Goal: Task Accomplishment & Management: Use online tool/utility

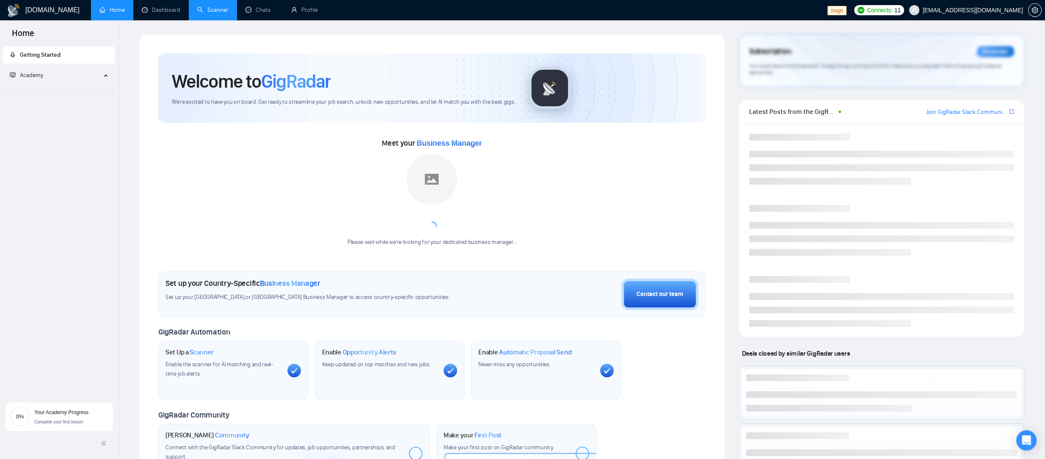
click at [211, 9] on link "Scanner" at bounding box center [212, 9] width 31 height 7
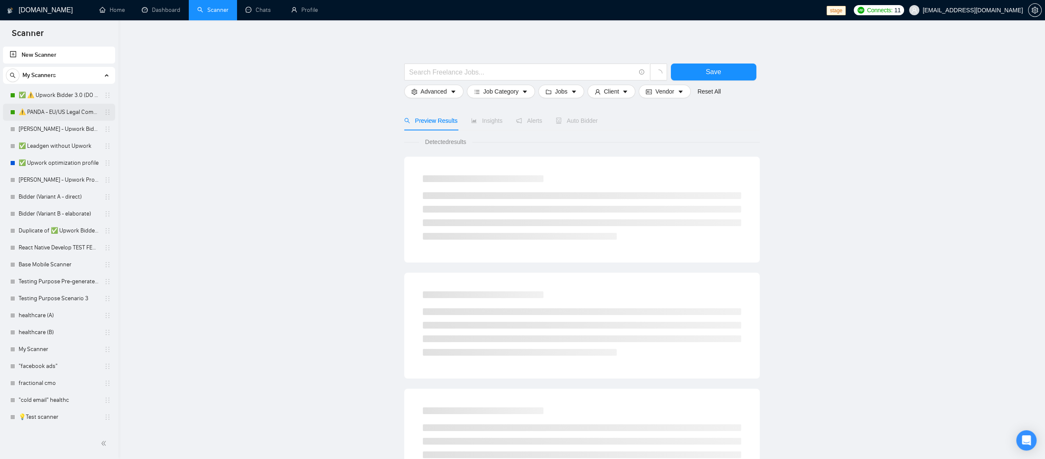
click at [77, 114] on link "⚠️ PANDA - EU/US Legal Companies (DO NOT TOUCH)" at bounding box center [59, 112] width 80 height 17
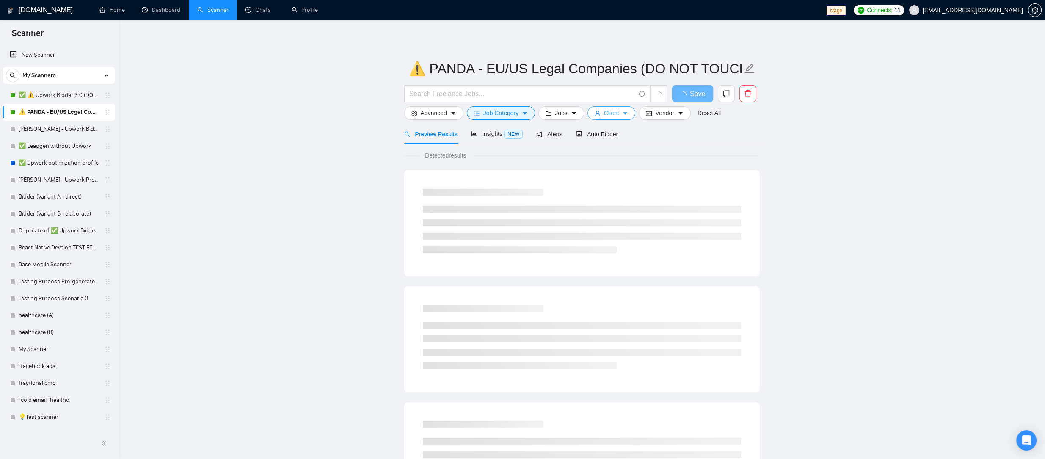
drag, startPoint x: 617, startPoint y: 116, endPoint x: 610, endPoint y: 115, distance: 7.2
click at [617, 116] on span "Client" at bounding box center [611, 112] width 15 height 9
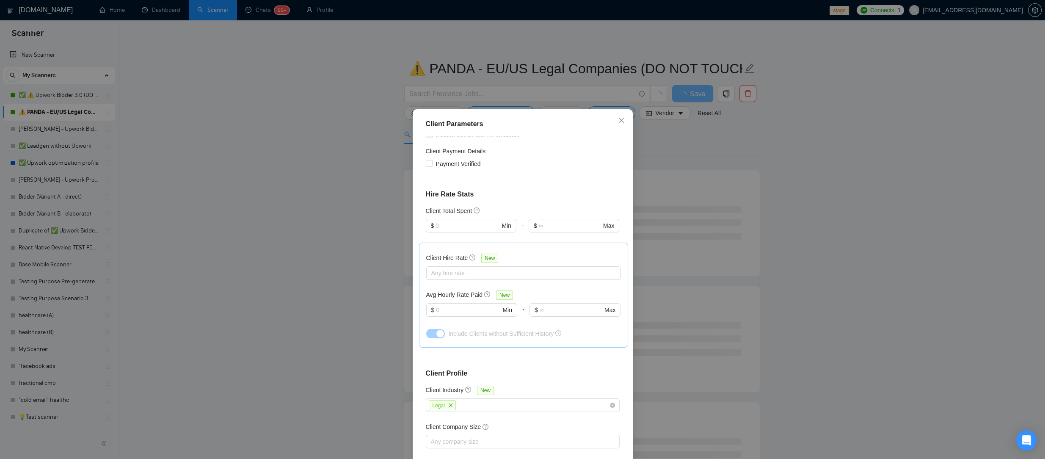
scroll to position [205, 0]
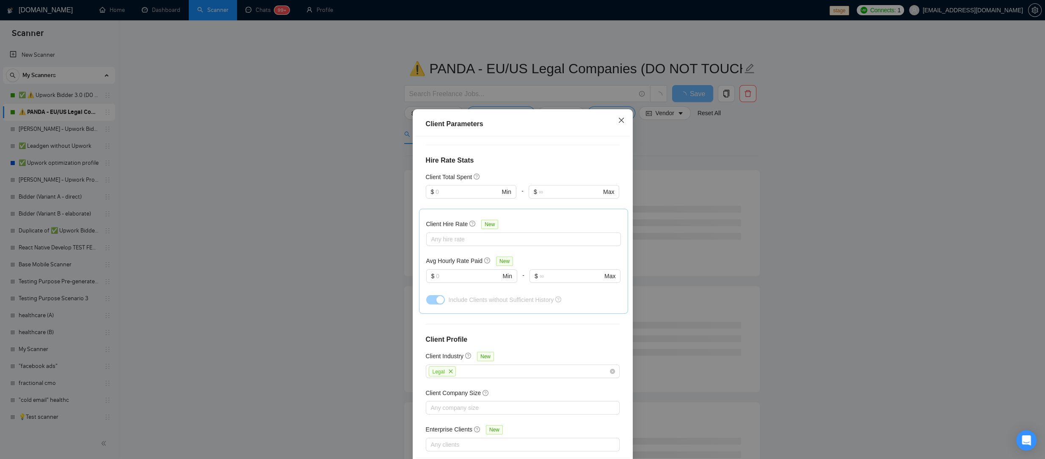
click at [619, 121] on icon "close" at bounding box center [621, 120] width 7 height 7
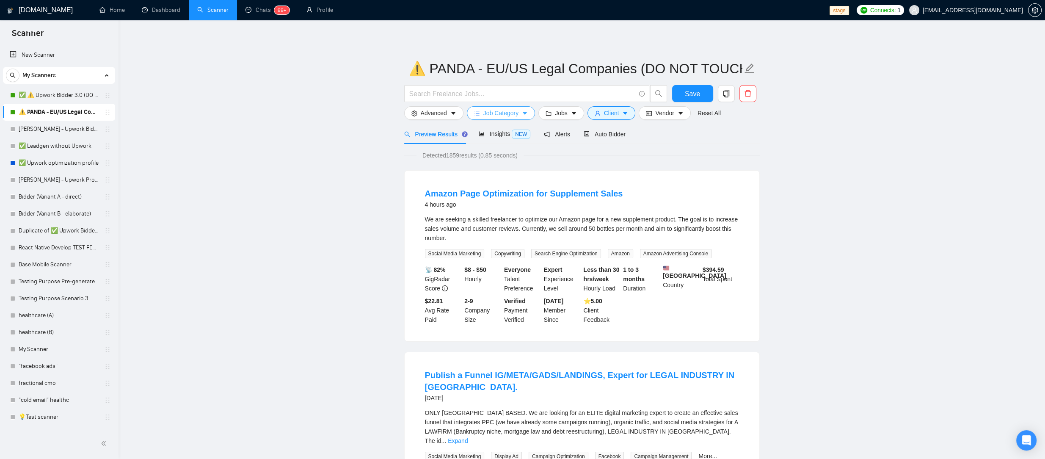
click at [518, 111] on span "Job Category" at bounding box center [500, 112] width 35 height 9
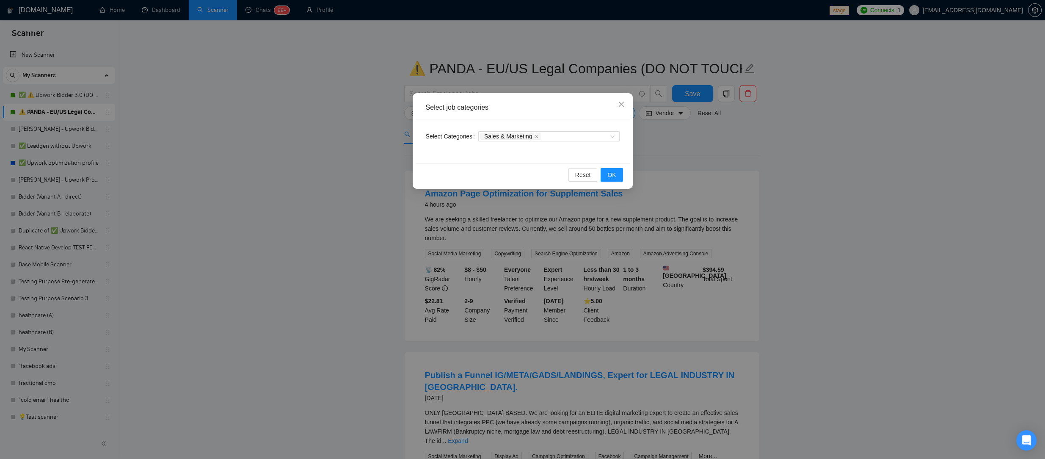
click at [754, 129] on div "Select job categories Select Categories Sales & Marketing Reset OK" at bounding box center [522, 229] width 1045 height 459
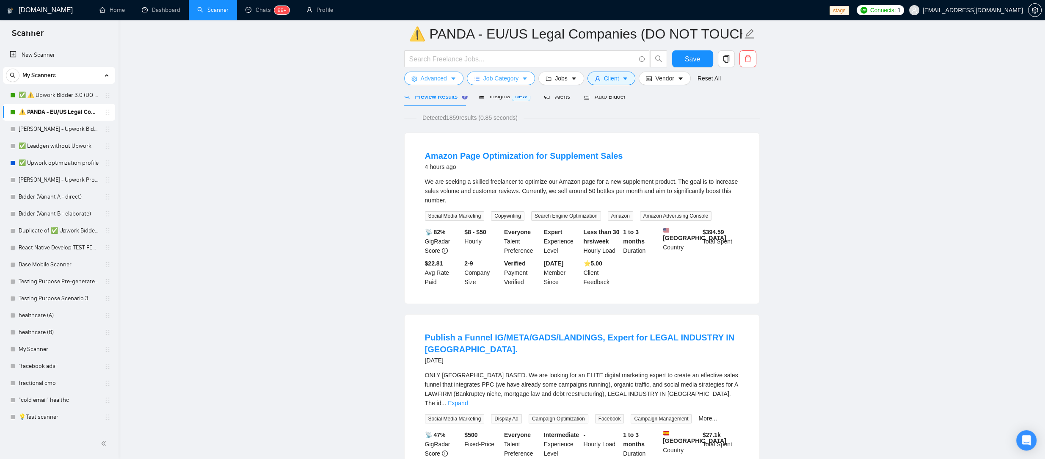
scroll to position [46, 0]
click at [438, 82] on span "Advanced" at bounding box center [434, 78] width 26 height 9
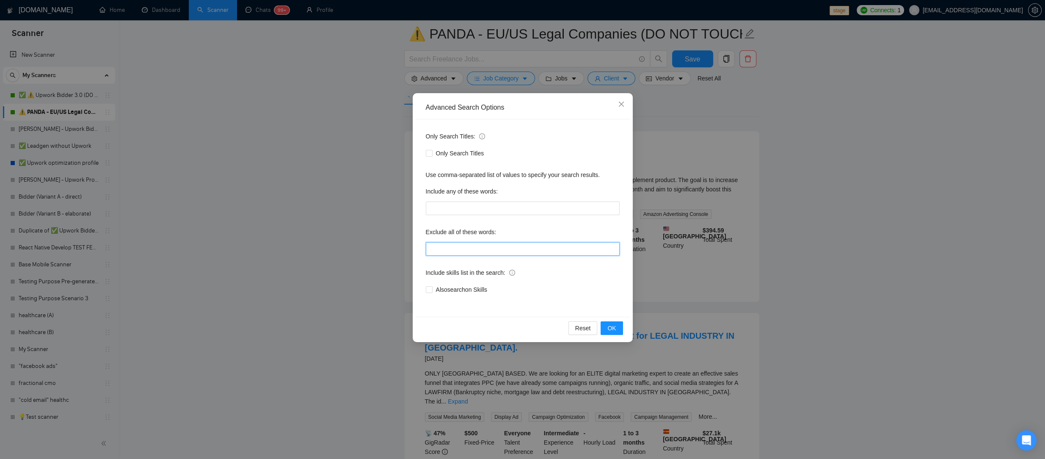
click at [490, 254] on input "text" at bounding box center [523, 249] width 194 height 14
type input "amazon"
click at [615, 324] on span "OK" at bounding box center [611, 327] width 8 height 9
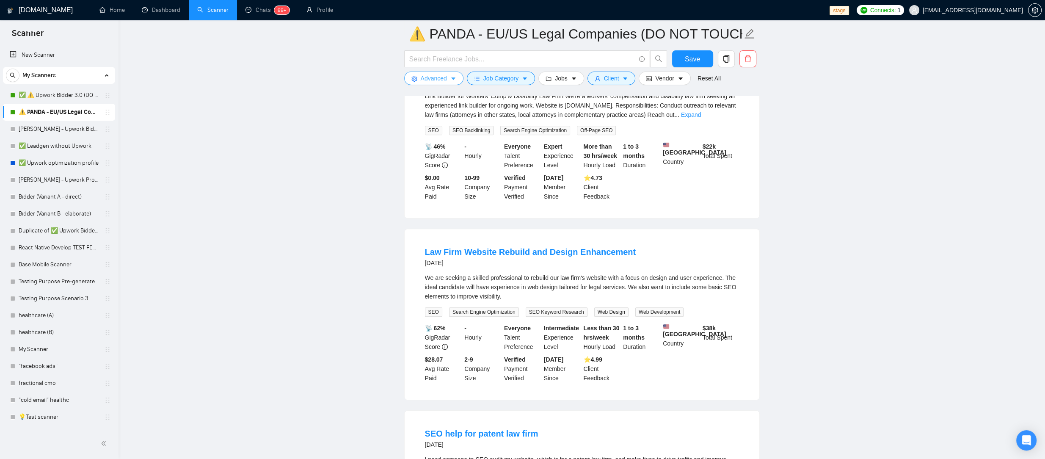
scroll to position [768, 0]
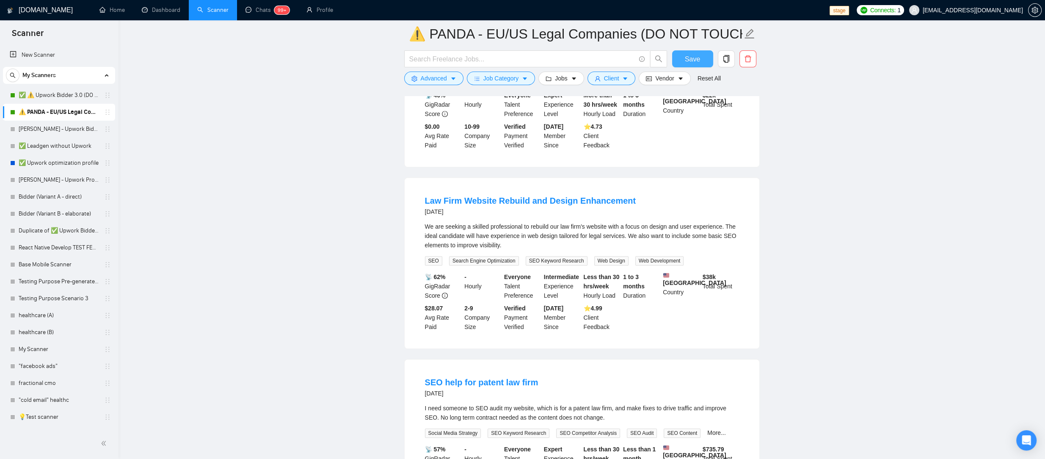
click at [691, 64] on span "Save" at bounding box center [692, 59] width 15 height 11
click at [199, 137] on main "⚠️ PANDA - EU/US Legal Companies (DO NOT TOUCH) Save Advanced Job Category Jobs…" at bounding box center [582, 284] width 900 height 2038
click at [628, 77] on icon "caret-down" at bounding box center [625, 79] width 6 height 6
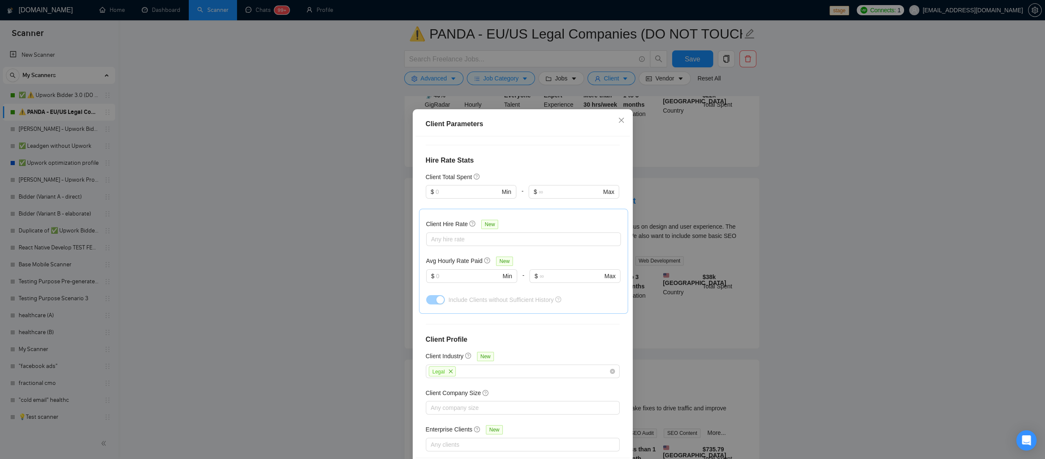
scroll to position [36, 0]
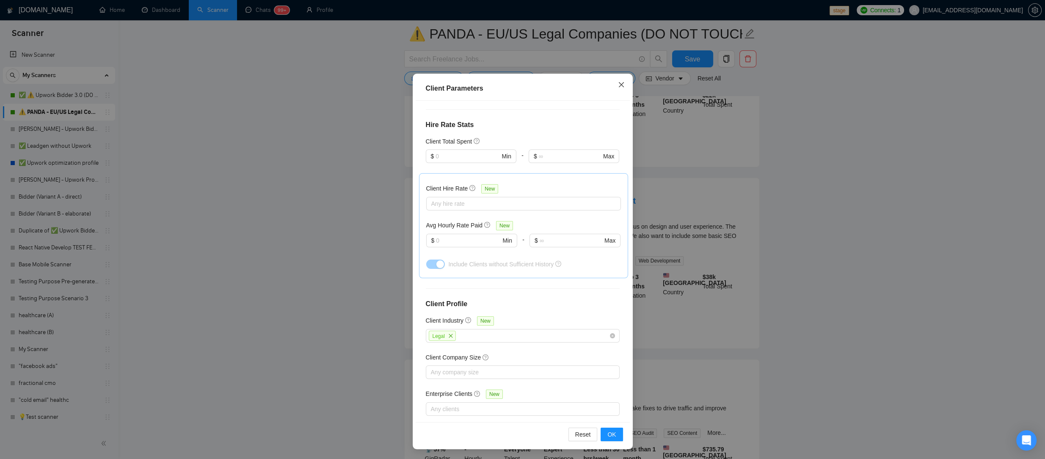
drag, startPoint x: 616, startPoint y: 80, endPoint x: 595, endPoint y: 86, distance: 21.6
click at [616, 80] on span "Close" at bounding box center [621, 85] width 23 height 23
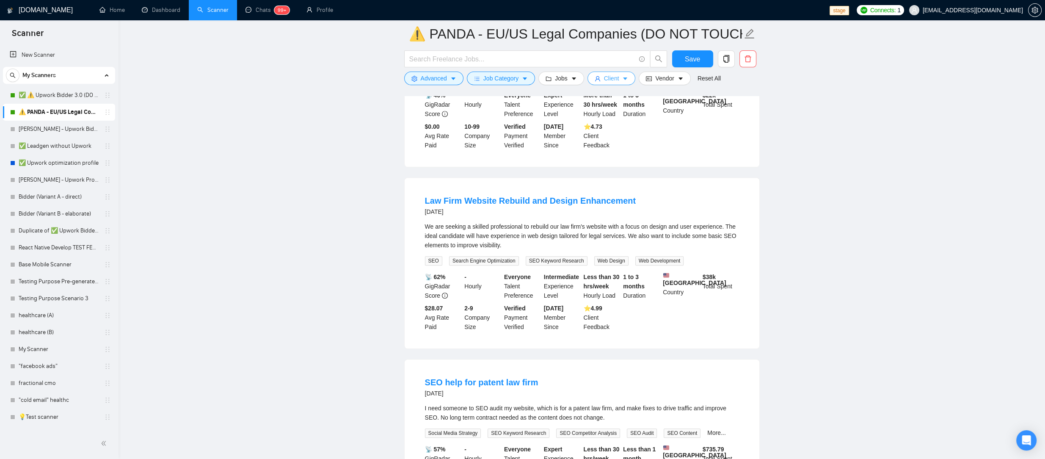
click at [604, 79] on button "Client" at bounding box center [612, 79] width 48 height 14
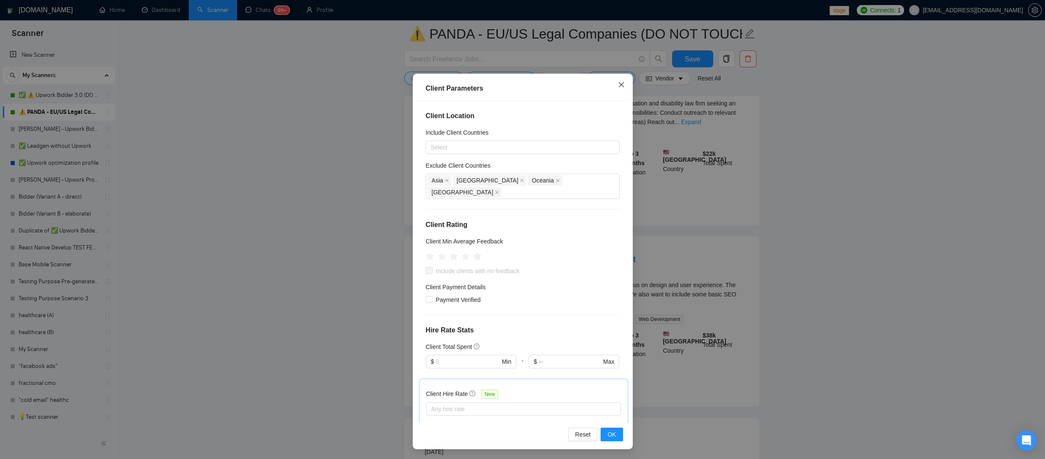
click at [621, 85] on icon "close" at bounding box center [621, 84] width 5 height 5
